Goal: Entertainment & Leisure: Consume media (video, audio)

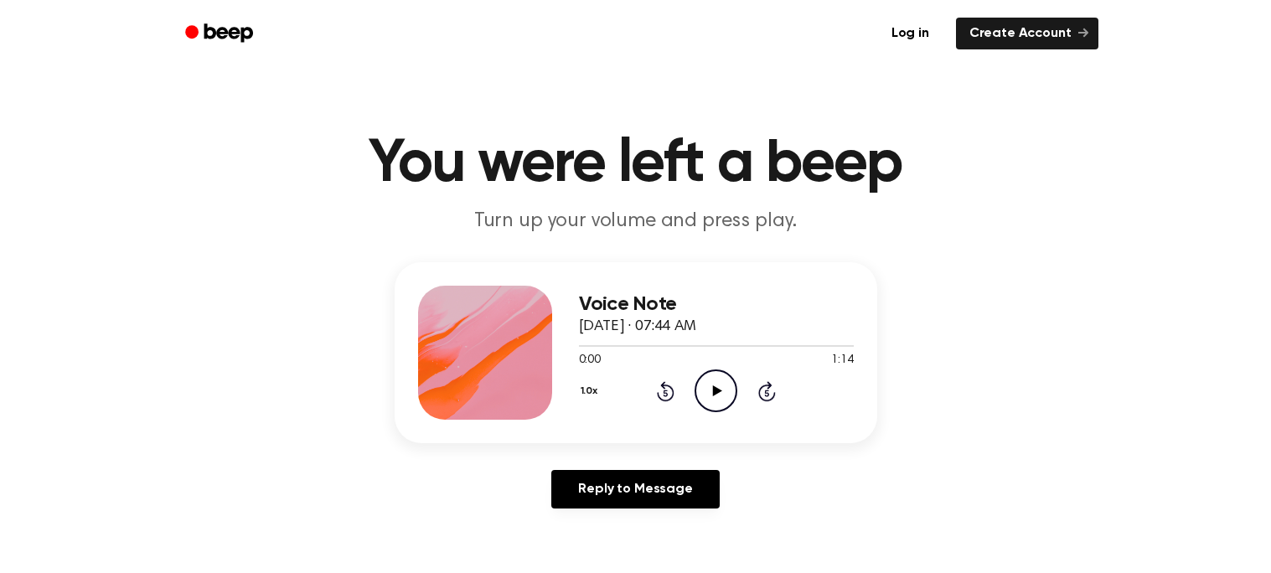
click at [709, 381] on icon "Play Audio" at bounding box center [715, 390] width 43 height 43
click at [717, 377] on icon "Play Audio" at bounding box center [715, 390] width 43 height 43
click at [711, 380] on icon "Play Audio" at bounding box center [715, 390] width 43 height 43
click at [718, 394] on icon "Play Audio" at bounding box center [715, 390] width 43 height 43
